Goal: Task Accomplishment & Management: Manage account settings

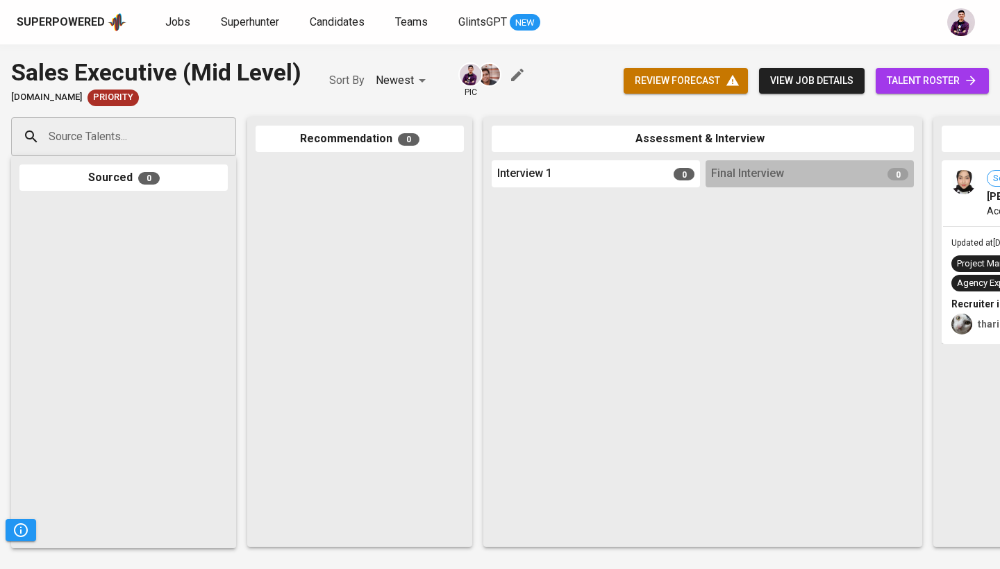
scroll to position [0, 528]
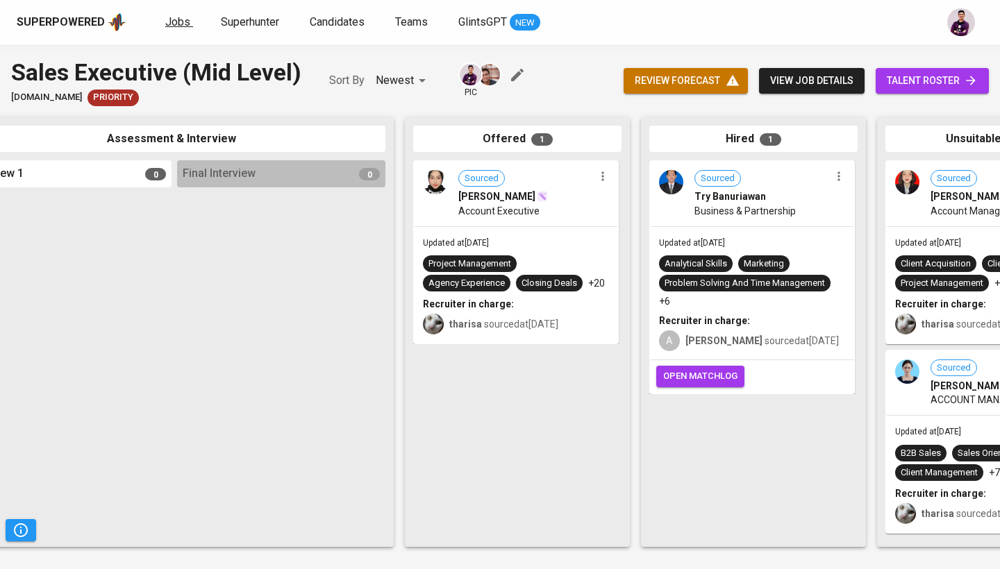
click at [185, 16] on span "Jobs" at bounding box center [177, 21] width 25 height 13
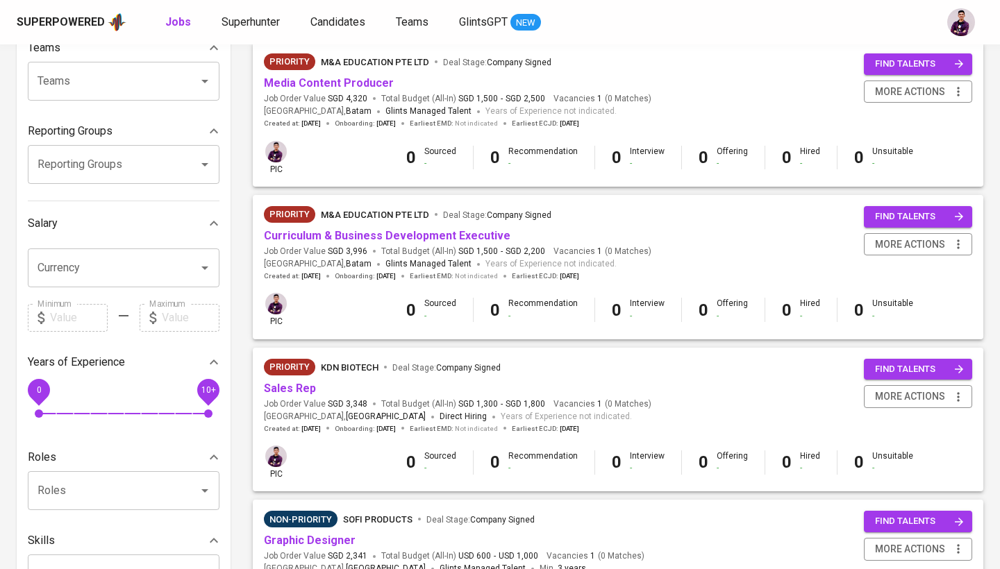
scroll to position [161, 0]
click at [293, 382] on link "Sales Rep" at bounding box center [290, 388] width 52 height 13
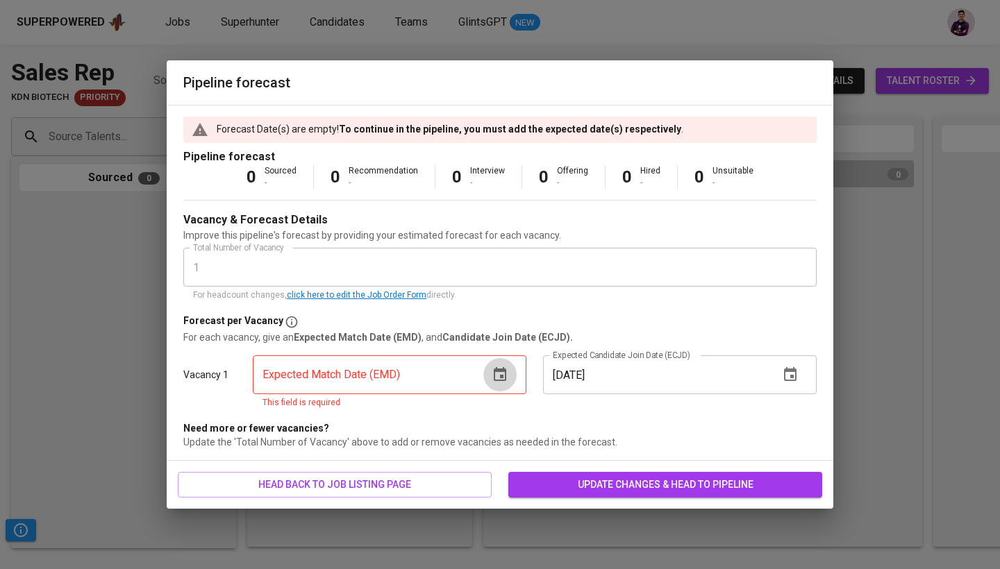
click at [501, 380] on icon "button" at bounding box center [500, 374] width 12 height 14
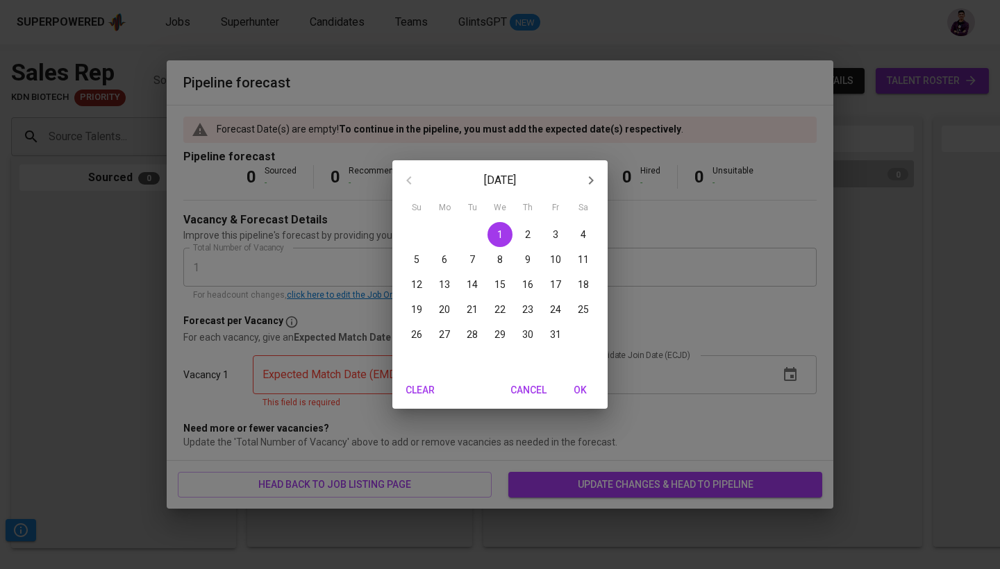
click at [553, 285] on p "17" at bounding box center [555, 285] width 11 height 14
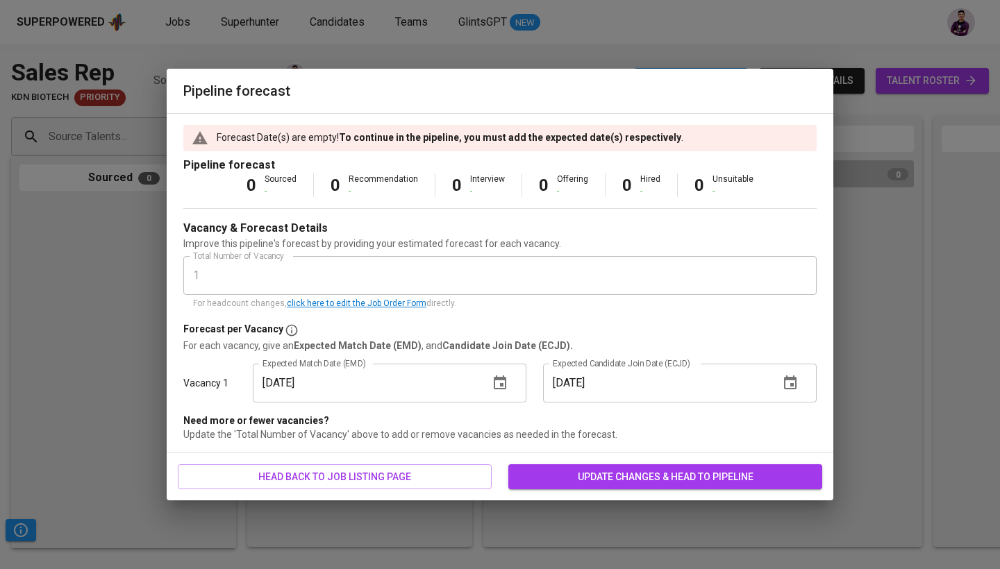
type input "[DATE]"
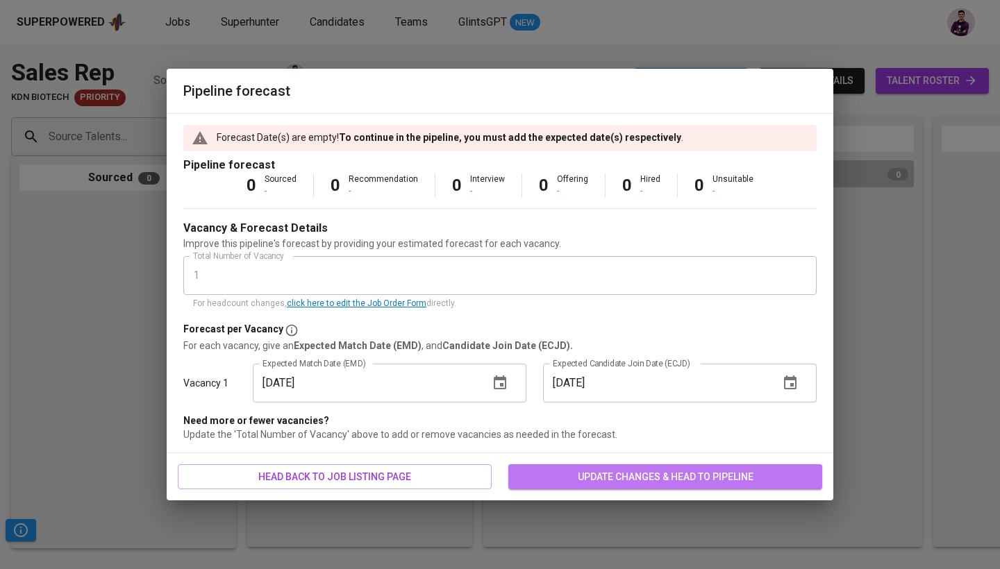
click at [669, 485] on button "update changes & head to pipeline" at bounding box center [665, 477] width 314 height 26
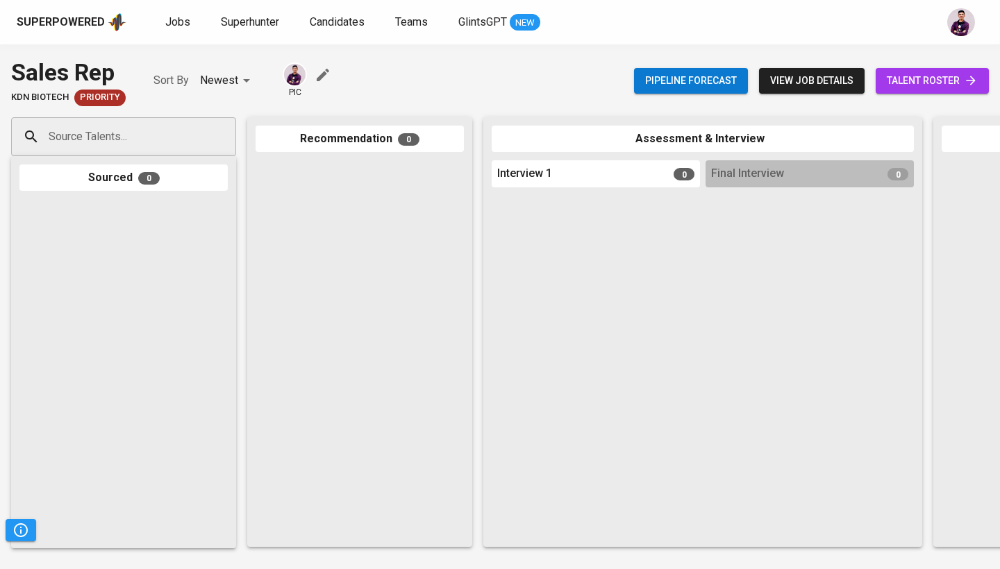
click at [931, 83] on span "talent roster" at bounding box center [931, 80] width 91 height 17
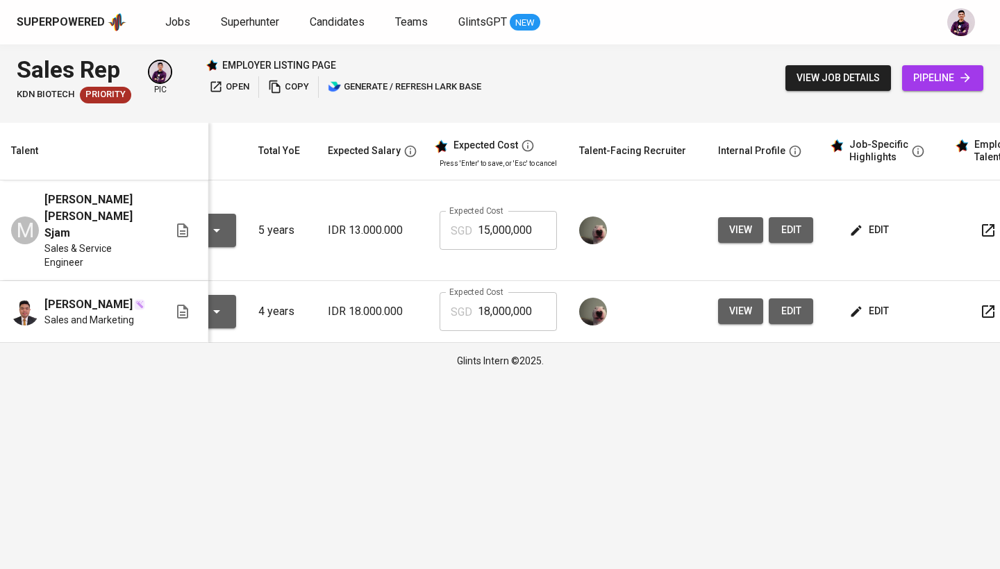
scroll to position [0, 115]
click at [885, 298] on button "edit" at bounding box center [870, 311] width 48 height 26
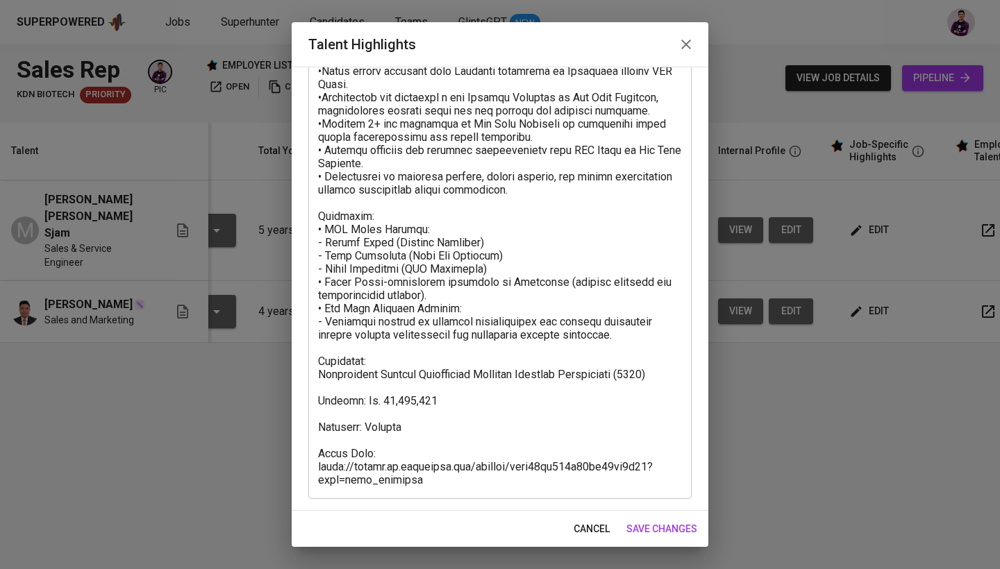
scroll to position [186, 0]
click at [587, 528] on span "cancel" at bounding box center [591, 529] width 36 height 17
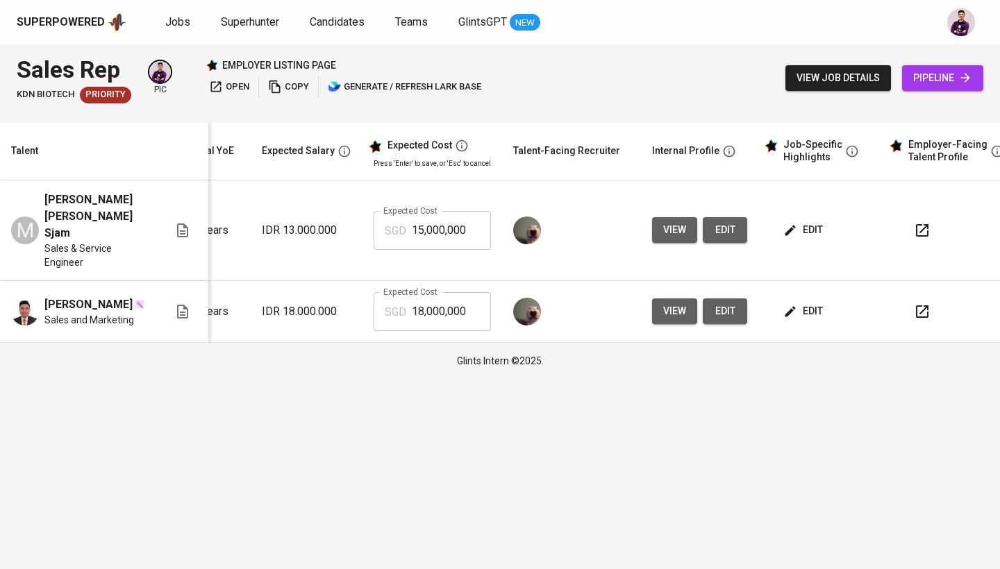
scroll to position [0, 199]
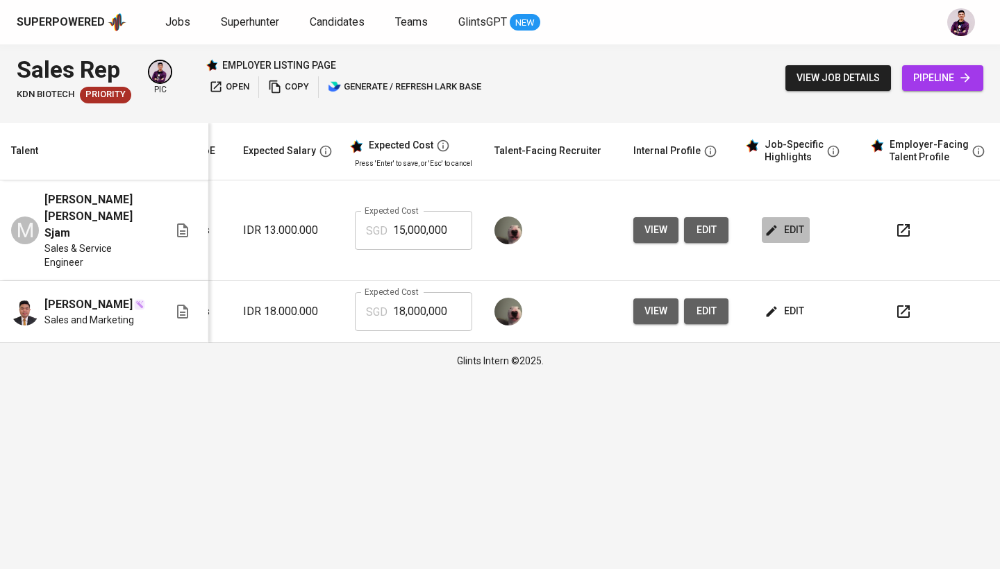
click at [778, 221] on span "edit" at bounding box center [785, 229] width 37 height 17
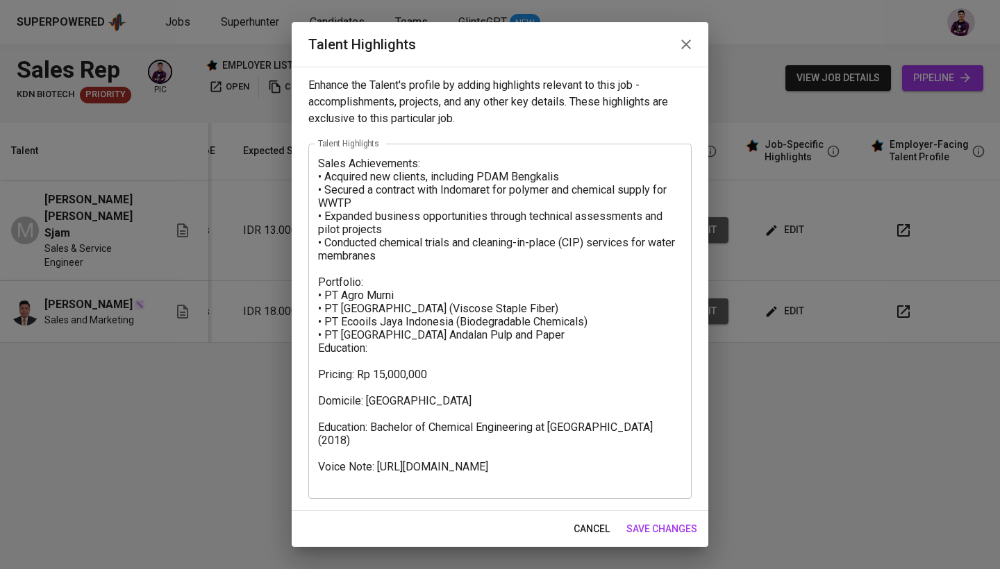
scroll to position [1, 0]
click at [683, 42] on icon "button" at bounding box center [686, 45] width 10 height 10
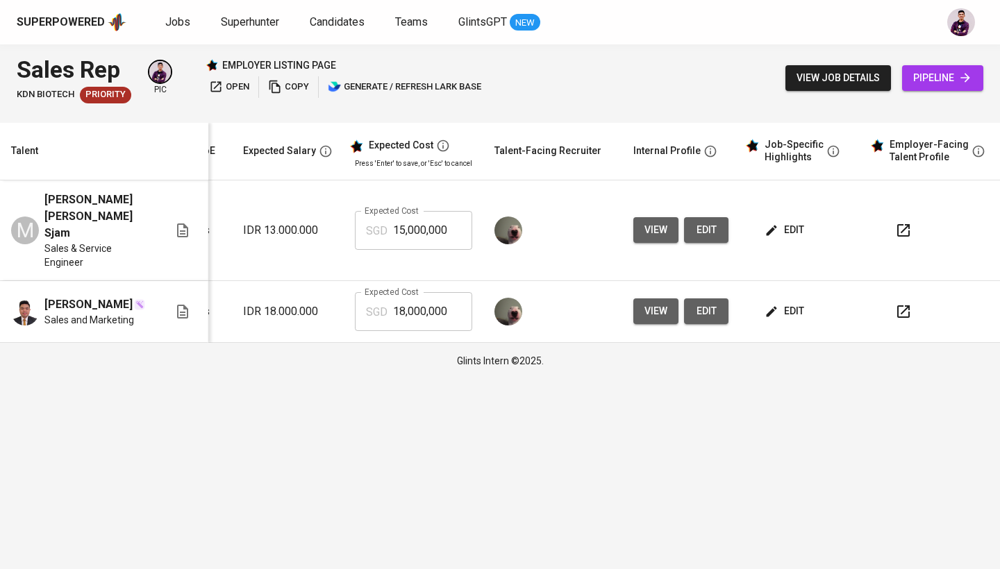
click at [898, 222] on icon "button" at bounding box center [903, 230] width 17 height 17
click at [180, 20] on span "Jobs" at bounding box center [177, 21] width 25 height 13
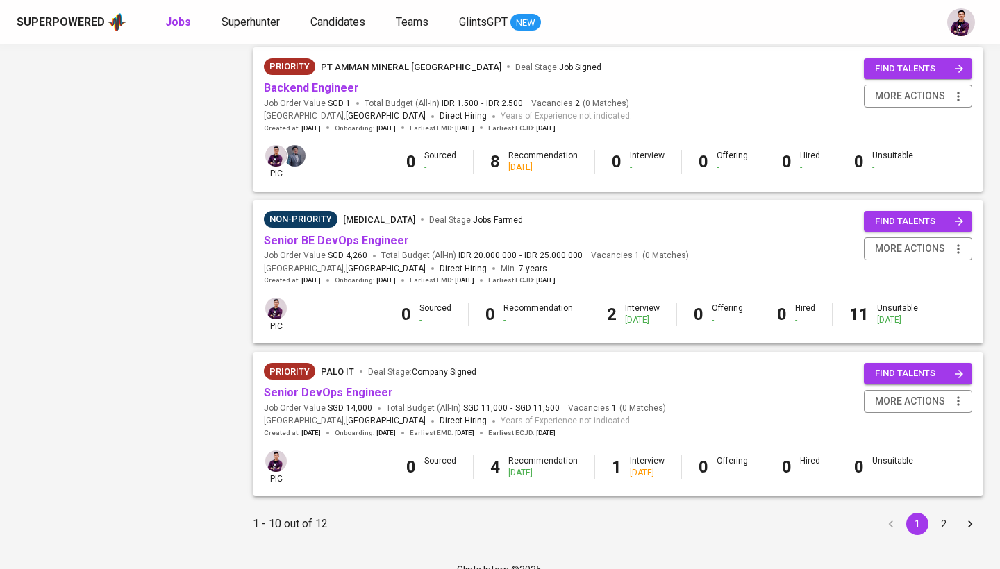
scroll to position [1225, 0]
click at [947, 514] on button "2" at bounding box center [943, 525] width 22 height 22
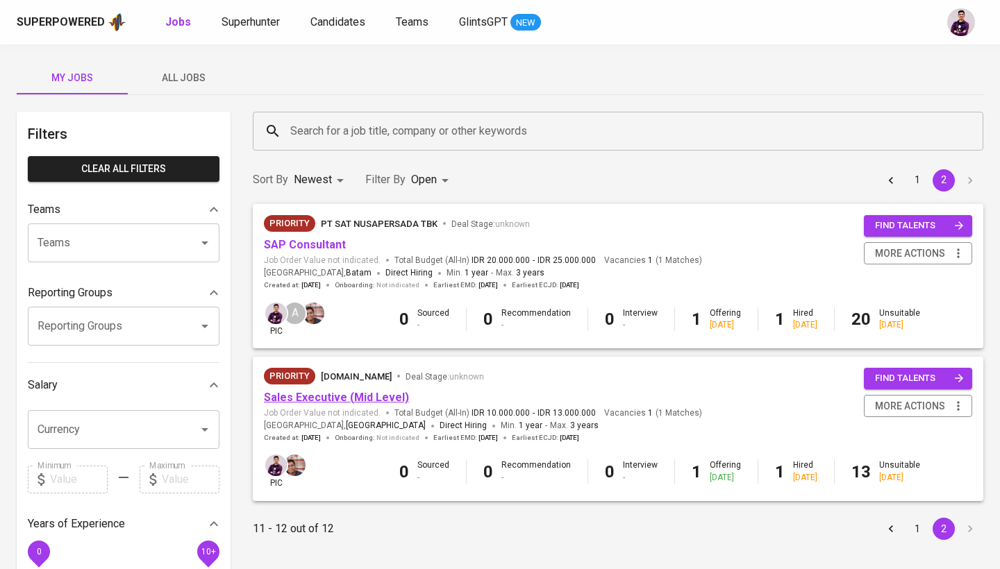
click at [363, 398] on link "Sales Executive (Mid Level)" at bounding box center [336, 397] width 145 height 13
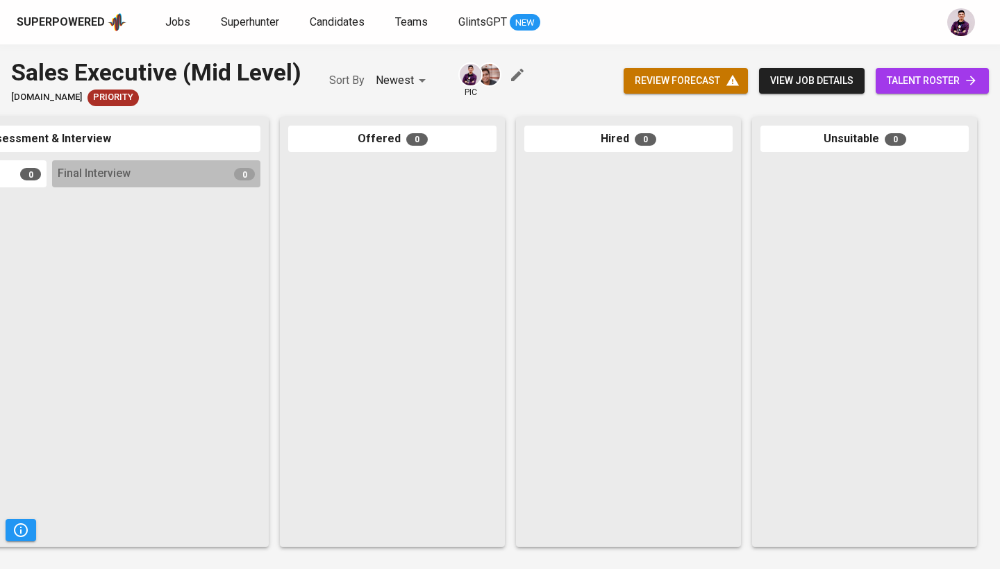
scroll to position [0, 653]
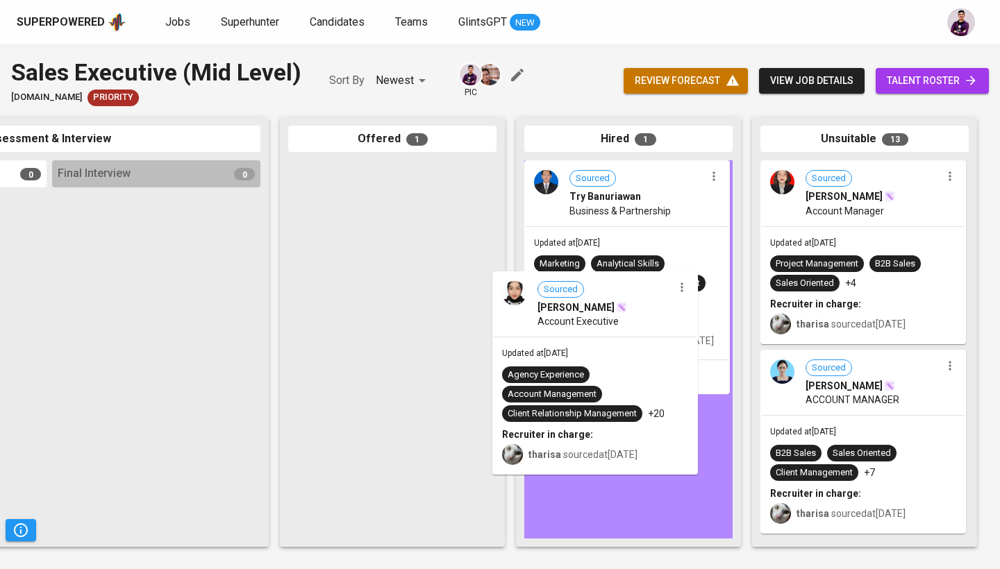
drag, startPoint x: 435, startPoint y: 233, endPoint x: 643, endPoint y: 346, distance: 236.7
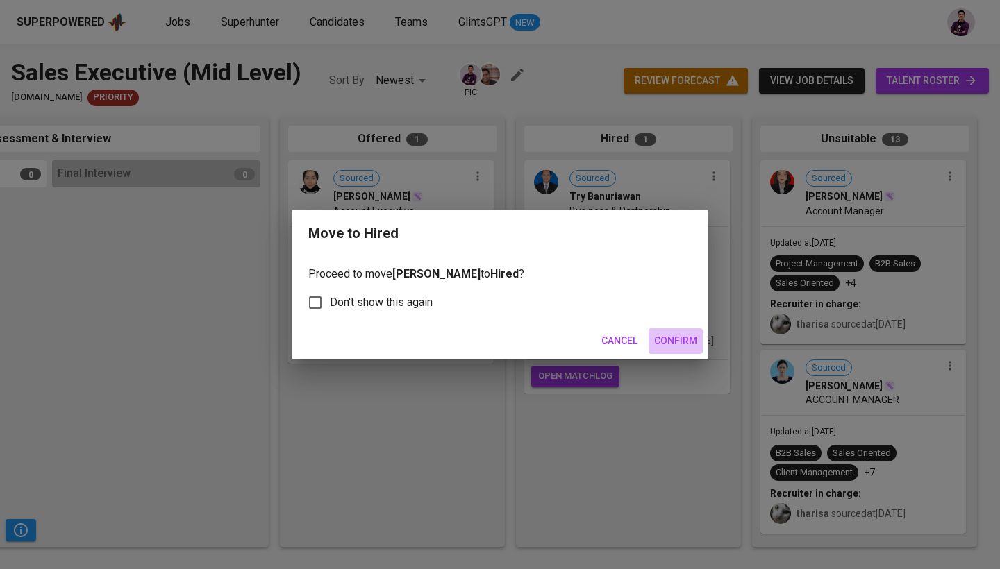
click at [682, 347] on span "Confirm" at bounding box center [675, 341] width 43 height 17
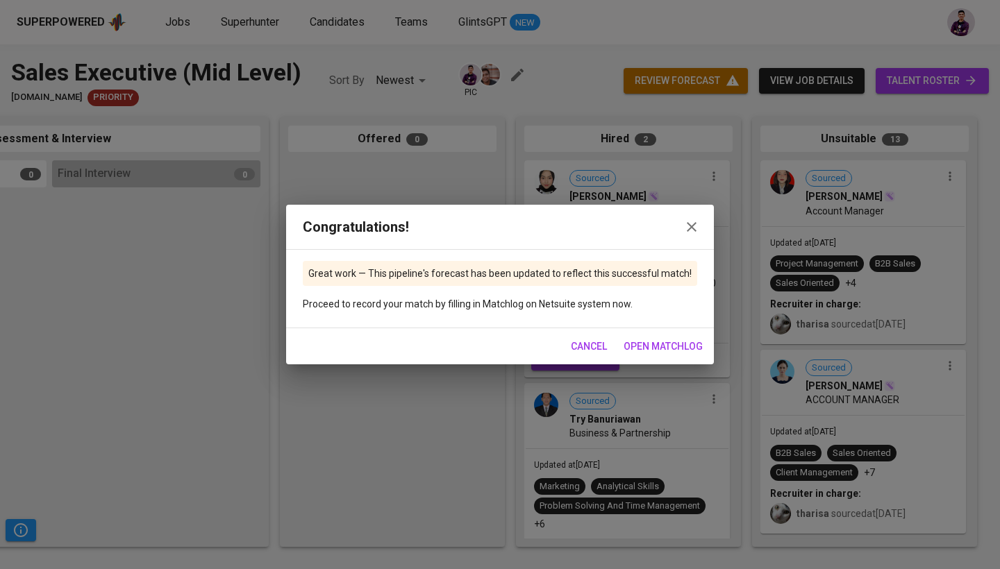
click at [649, 337] on button "open matchlog" at bounding box center [663, 347] width 90 height 26
